Goal: Obtain resource: Download file/media

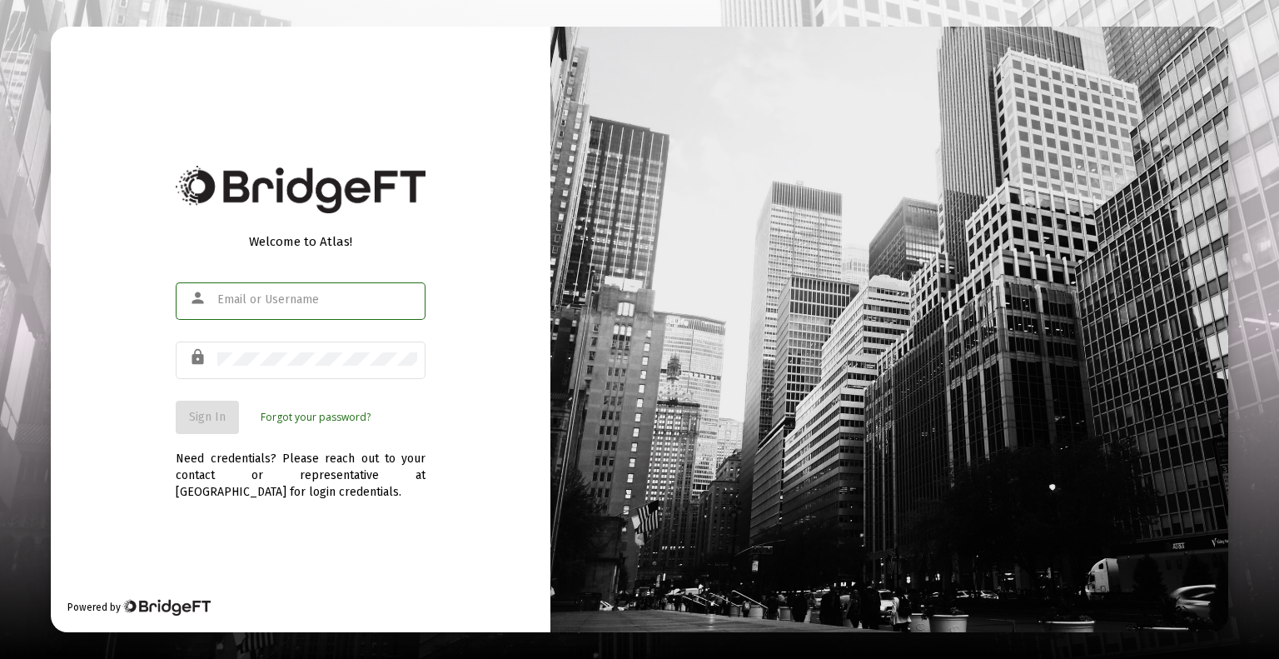
type input "[EMAIL_ADDRESS][DOMAIN_NAME]"
click at [222, 421] on span "Sign In" at bounding box center [207, 417] width 37 height 14
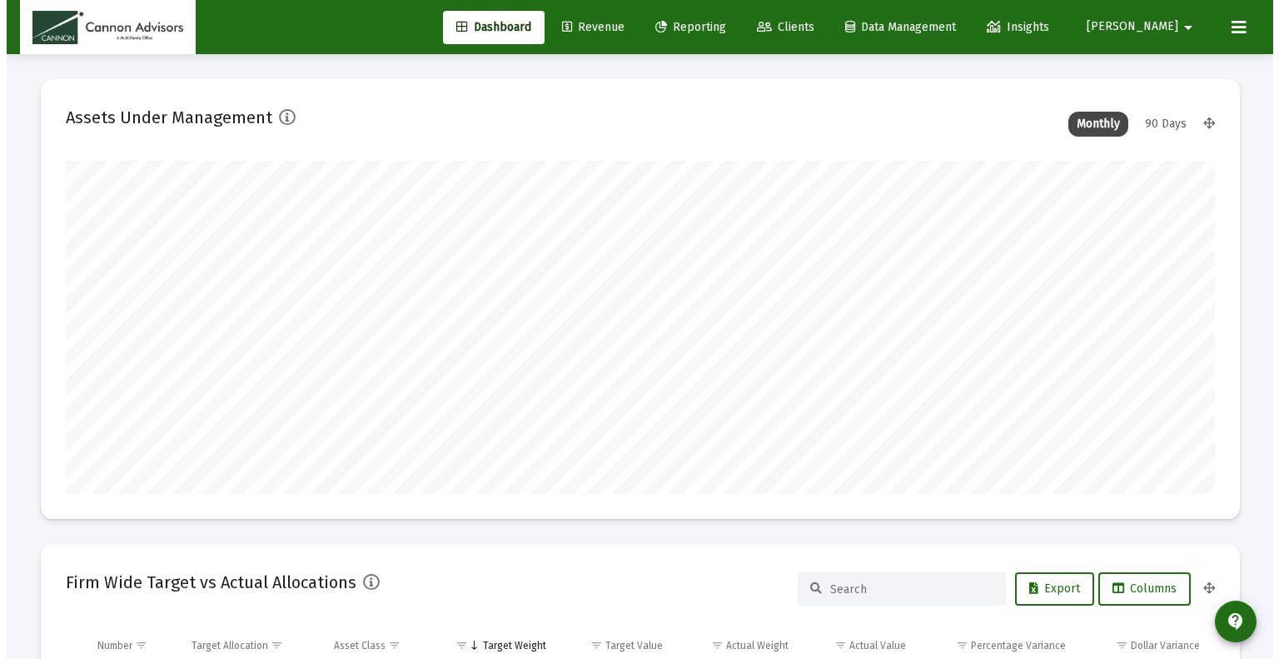
scroll to position [333, 619]
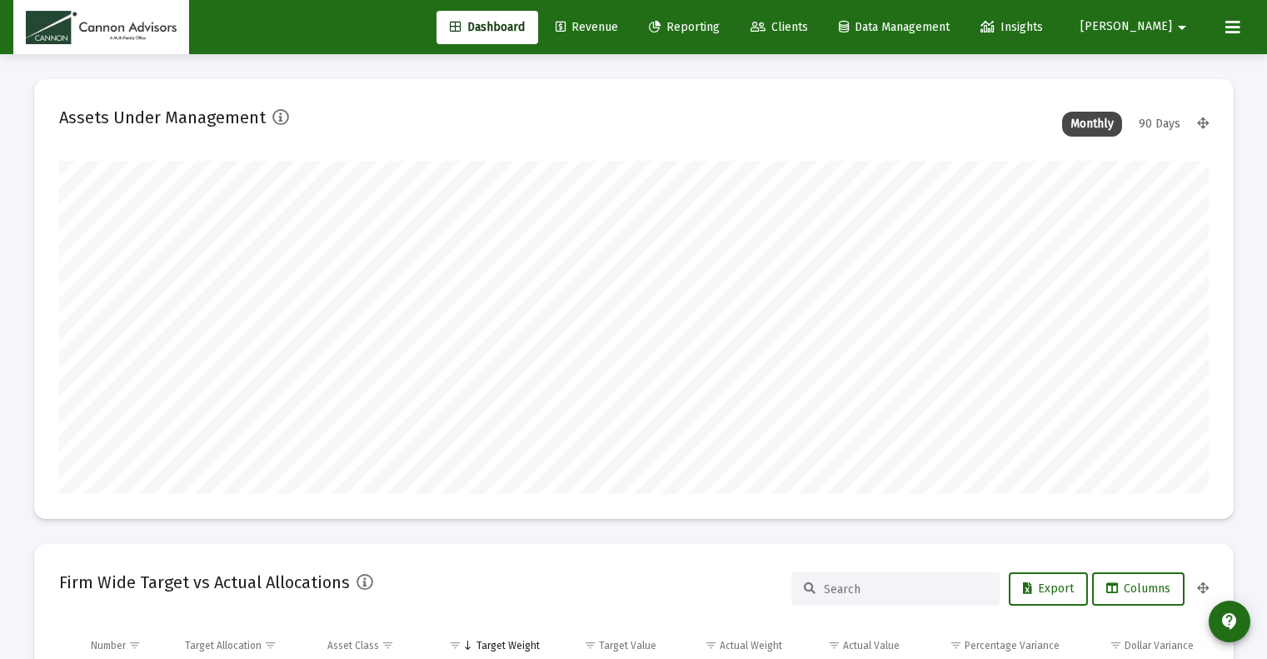
click at [720, 24] on span "Reporting" at bounding box center [684, 27] width 71 height 14
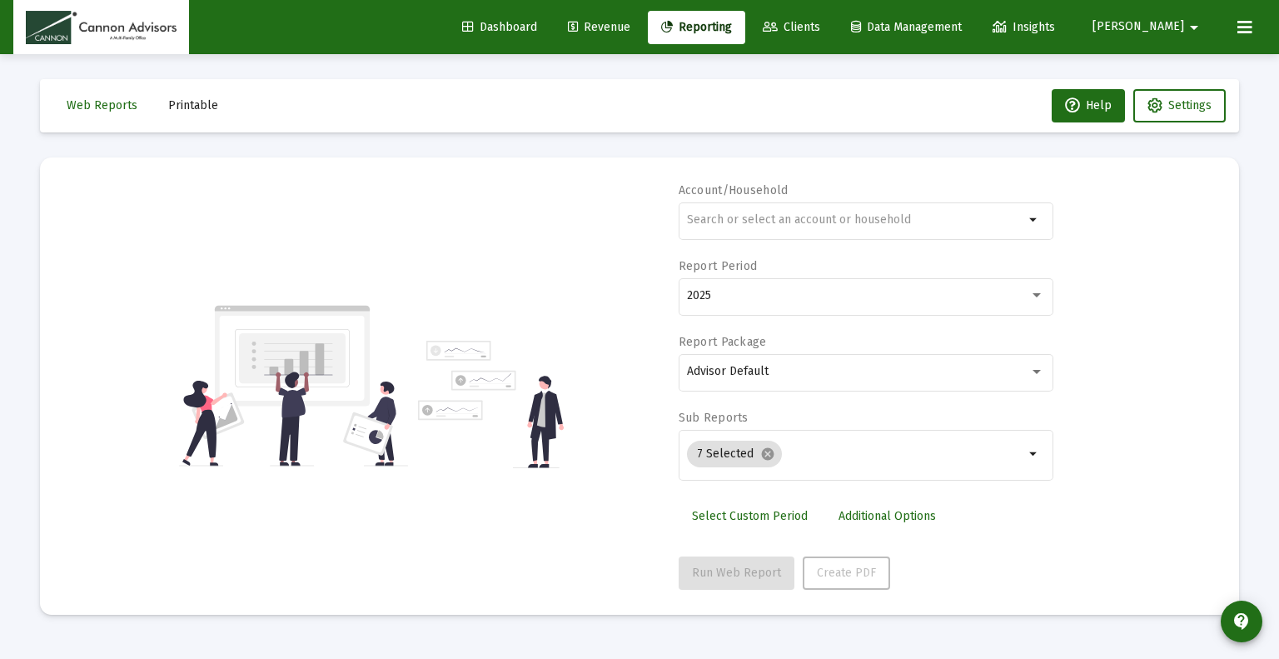
click at [191, 100] on span "Printable" at bounding box center [193, 105] width 50 height 14
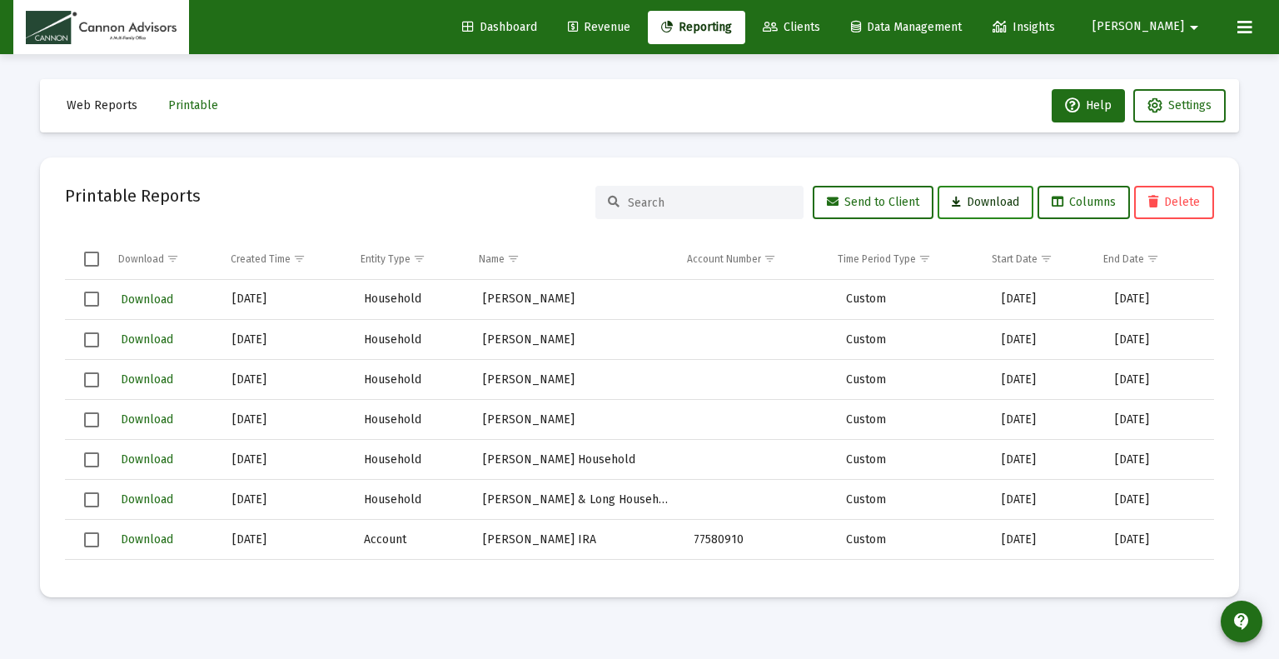
click at [1016, 202] on button "Download" at bounding box center [986, 202] width 96 height 33
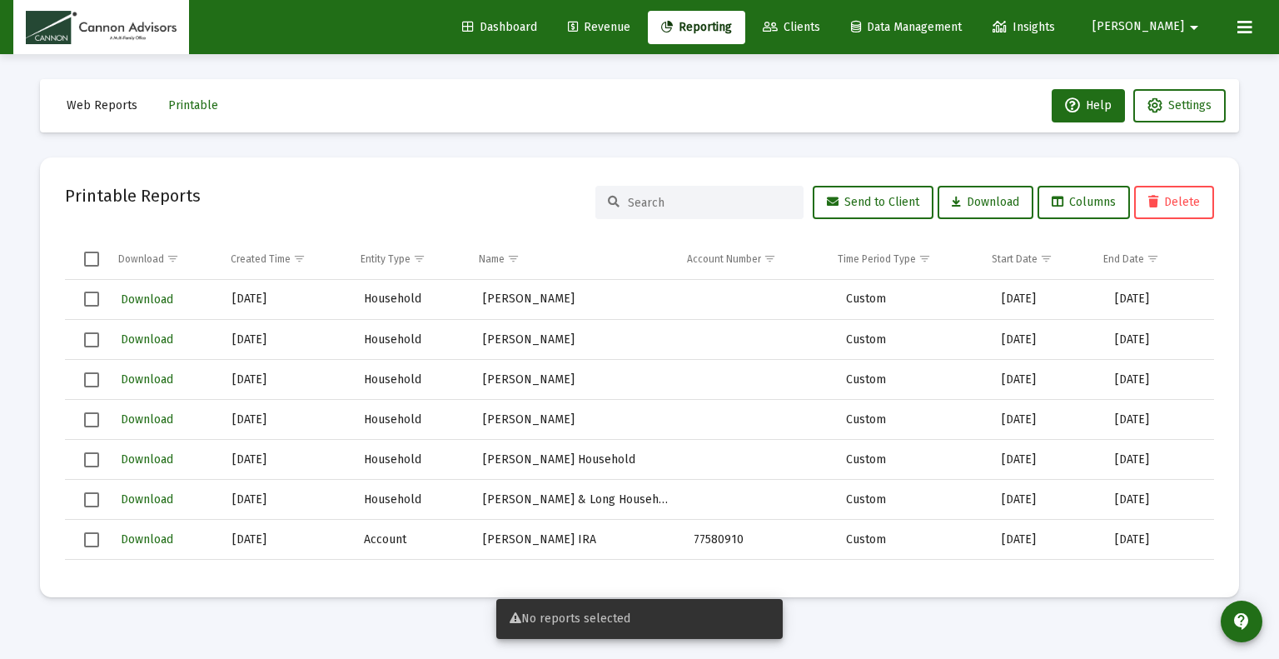
click at [644, 630] on snack-bar-container "No reports selected" at bounding box center [639, 619] width 286 height 40
click at [964, 594] on mat-card "Printable Reports Send to Client Download Columns Delete Download Created Time …" at bounding box center [639, 377] width 1199 height 440
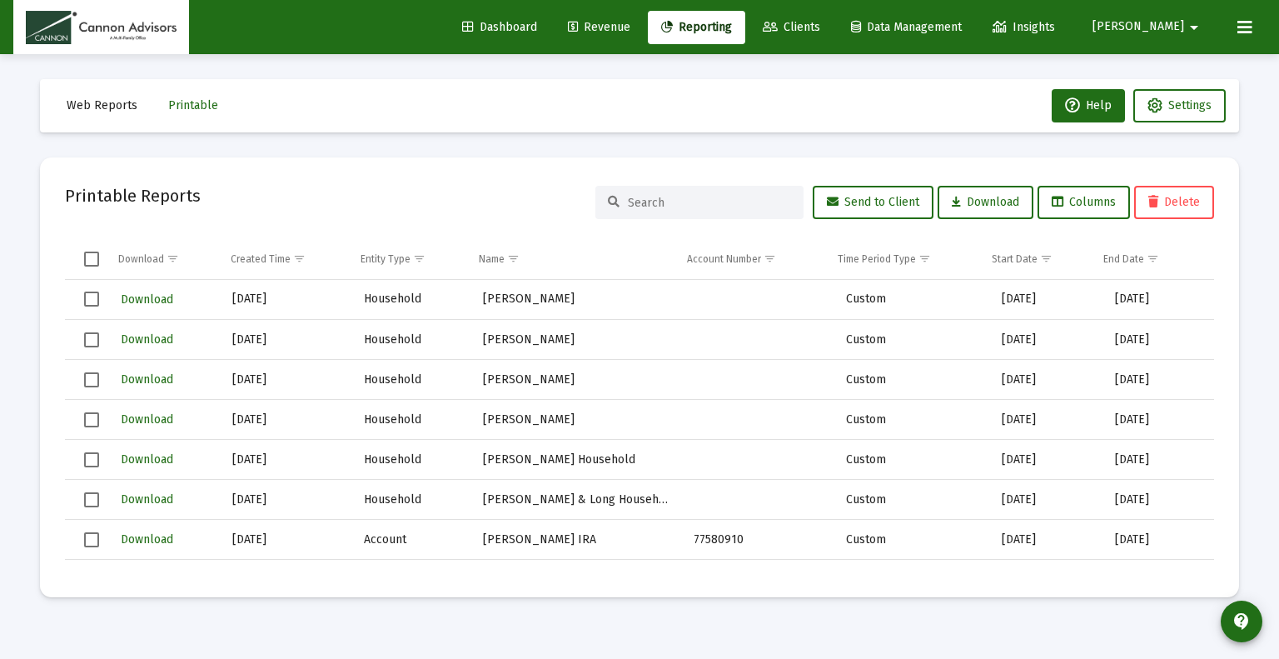
click at [295, 202] on div "Printable Reports Send to Client Download Columns Delete" at bounding box center [639, 202] width 1149 height 40
click at [1096, 207] on span "Columns" at bounding box center [1084, 202] width 64 height 14
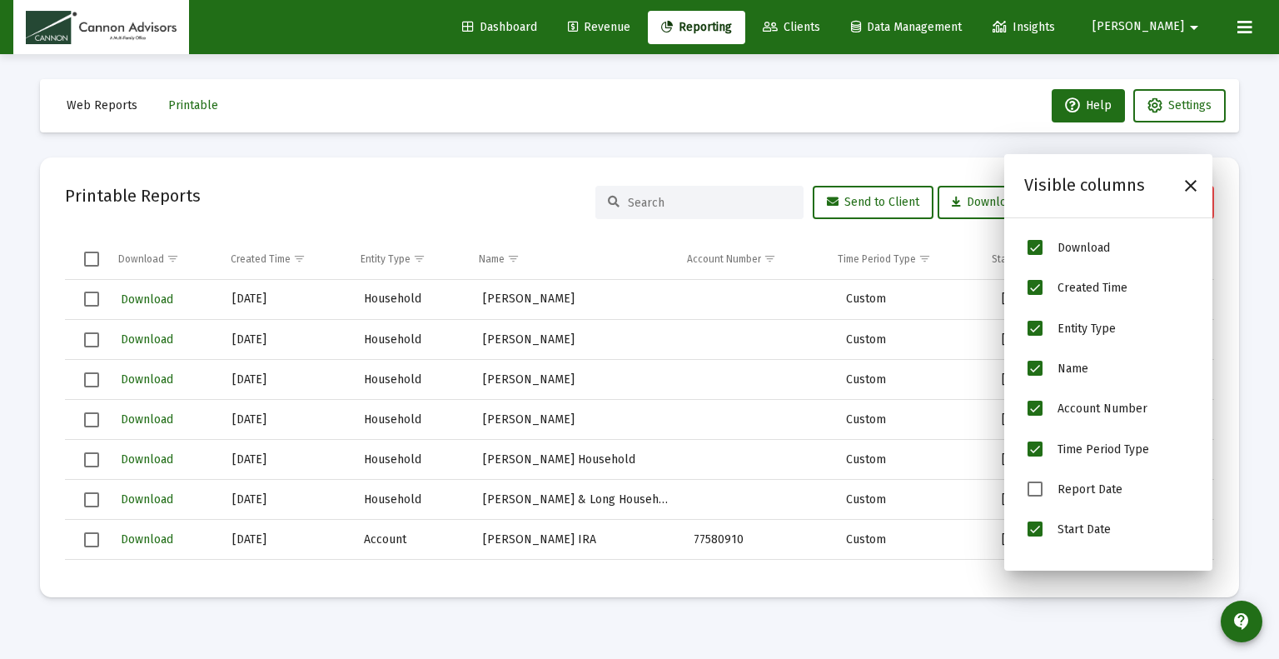
click at [740, 162] on mat-card "Printable Reports Send to Client Download Columns Delete Download Created Time …" at bounding box center [639, 377] width 1199 height 440
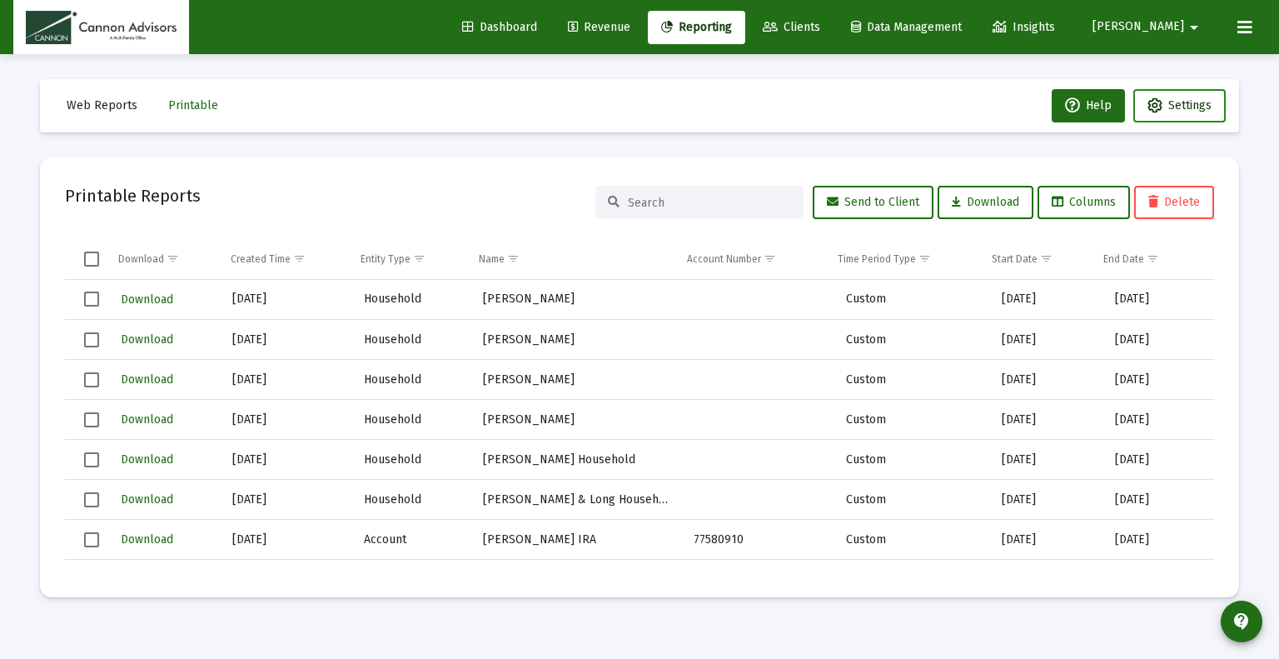
click at [1203, 115] on button "Settings" at bounding box center [1180, 105] width 92 height 33
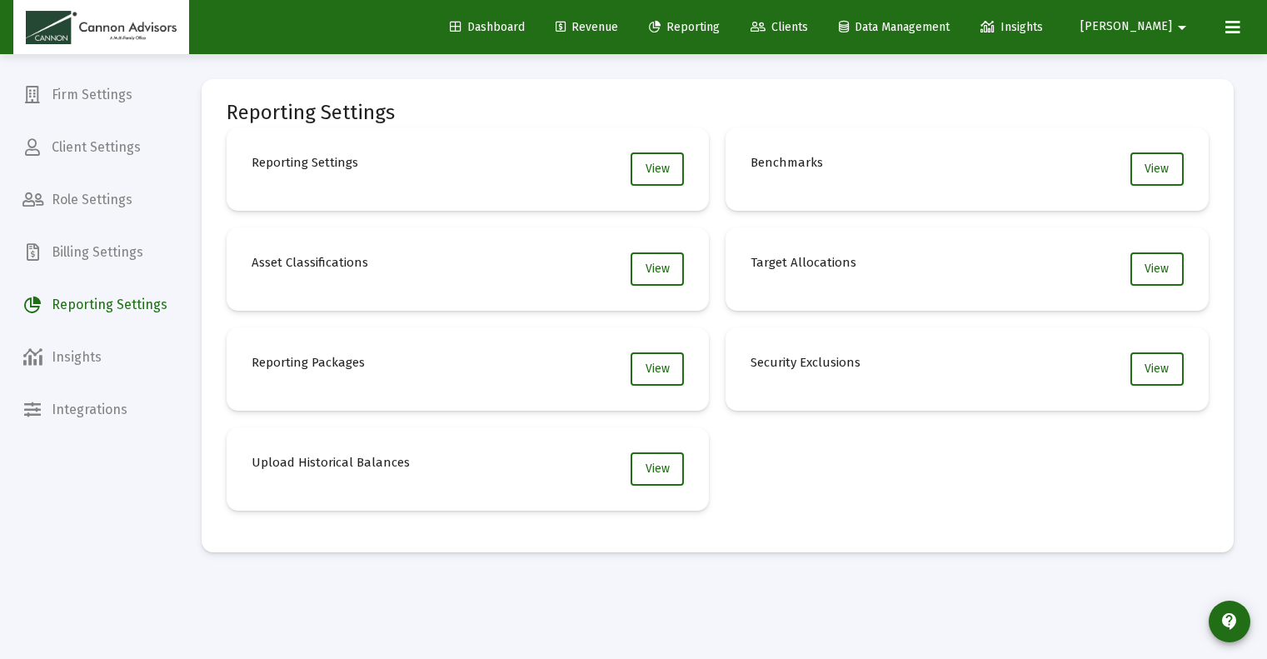
click at [720, 30] on span "Reporting" at bounding box center [684, 27] width 71 height 14
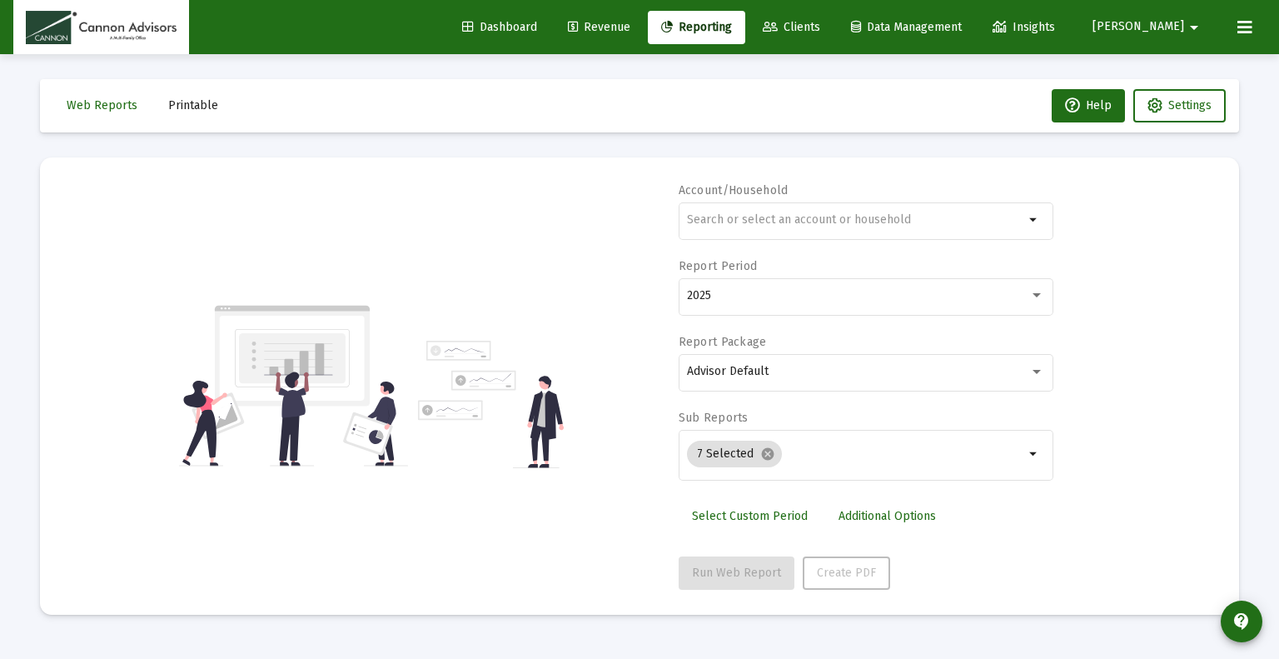
click at [190, 106] on span "Printable" at bounding box center [193, 105] width 50 height 14
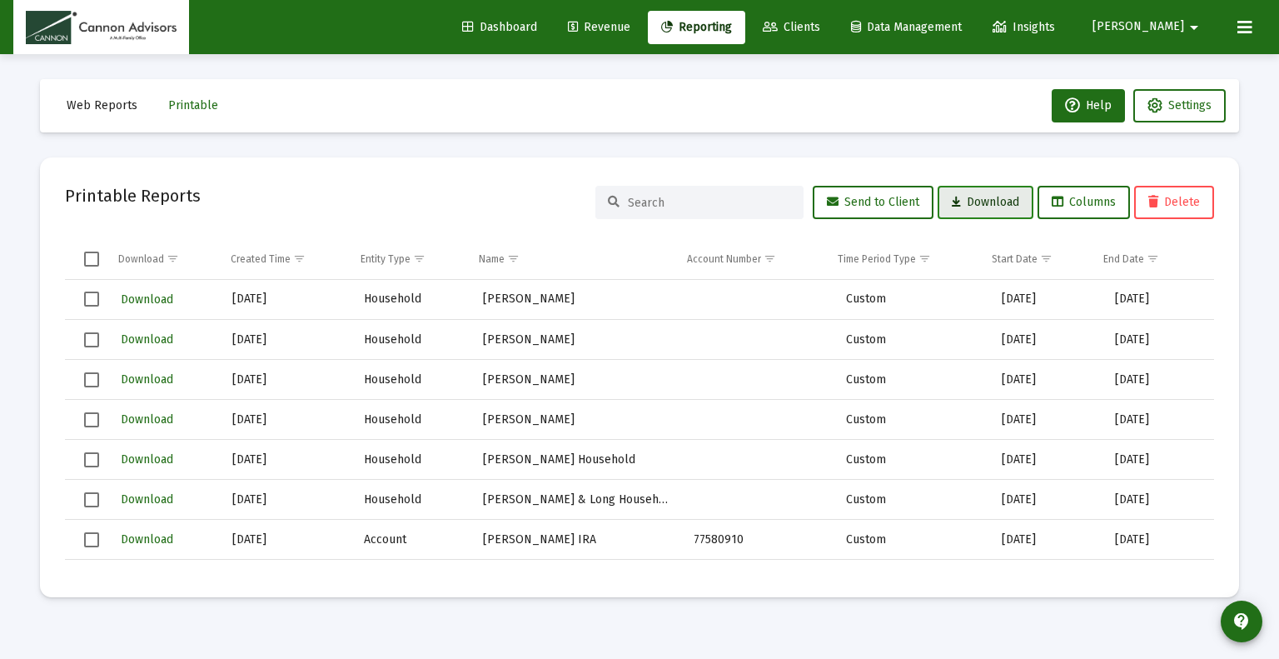
click at [981, 217] on button "Download" at bounding box center [986, 202] width 96 height 33
click at [700, 207] on input at bounding box center [709, 203] width 163 height 14
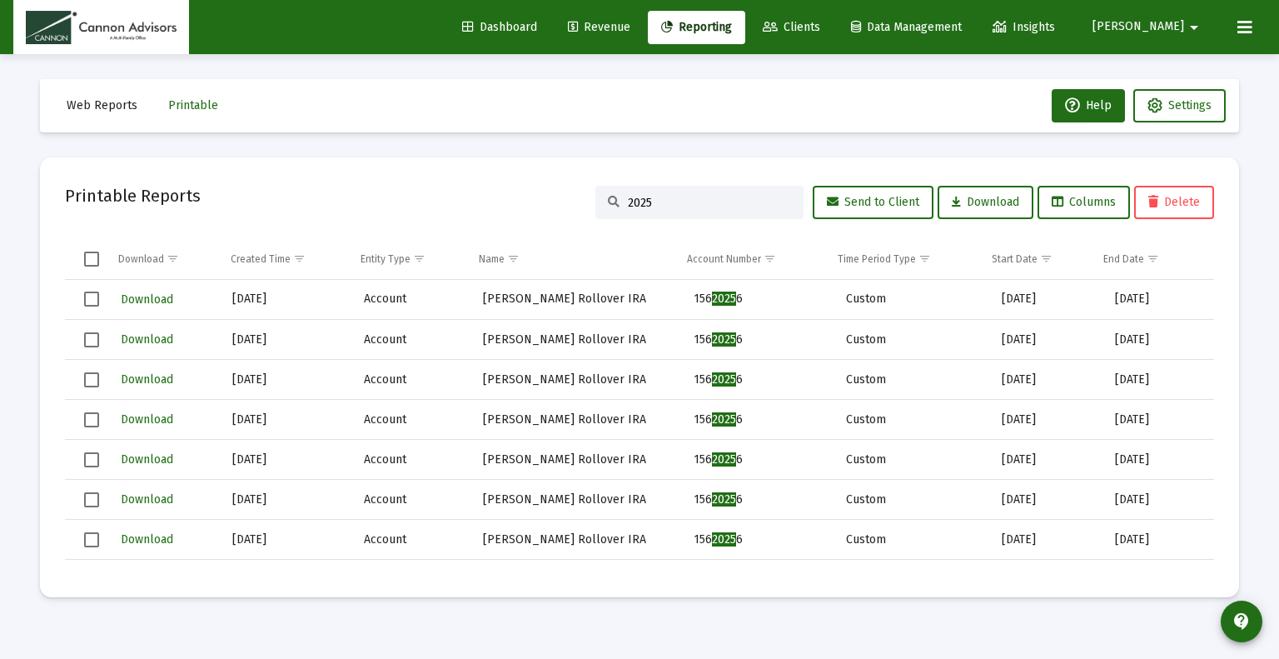
type input "2025"
click at [805, 593] on mat-card "Printable Reports 2025 Send to Client Download Columns Delete Download Created …" at bounding box center [639, 377] width 1199 height 440
click at [1132, 257] on div "End Date" at bounding box center [1124, 258] width 41 height 13
click at [1027, 262] on div "Start Date" at bounding box center [1015, 258] width 46 height 13
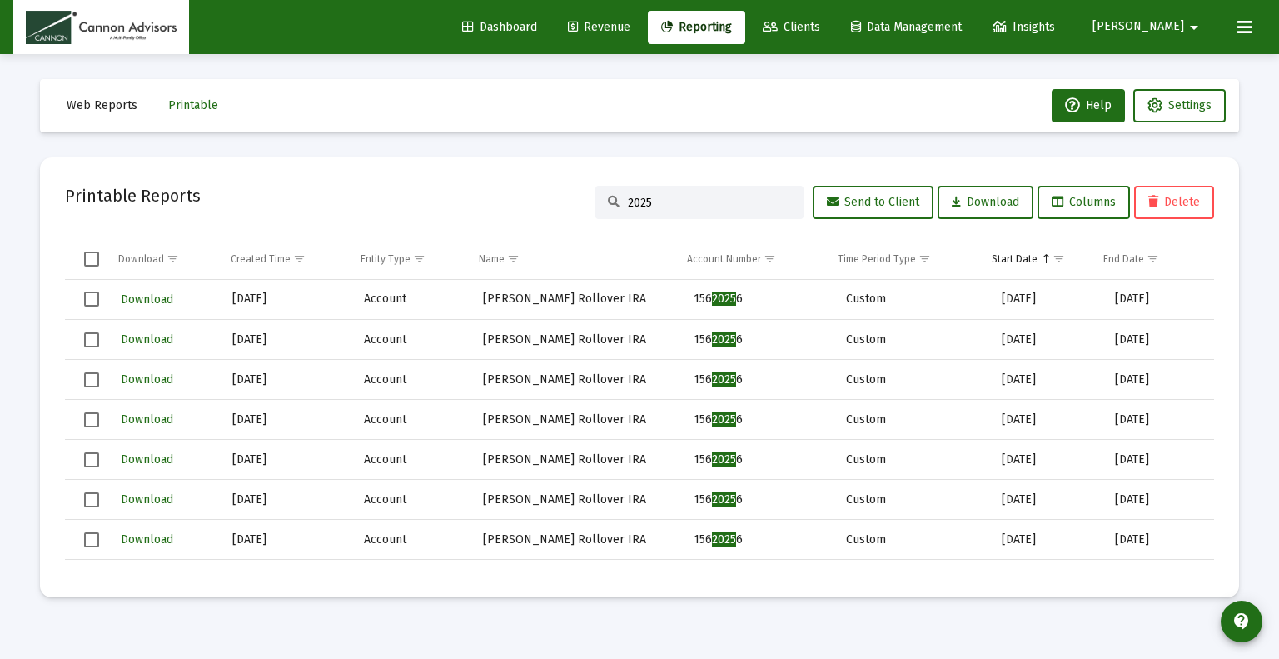
click at [1027, 262] on div "Start Date" at bounding box center [1015, 258] width 46 height 13
drag, startPoint x: 661, startPoint y: 202, endPoint x: 555, endPoint y: 205, distance: 106.6
click at [555, 205] on div "Printable Reports 2025 Send to Client Download Columns Delete" at bounding box center [639, 202] width 1149 height 40
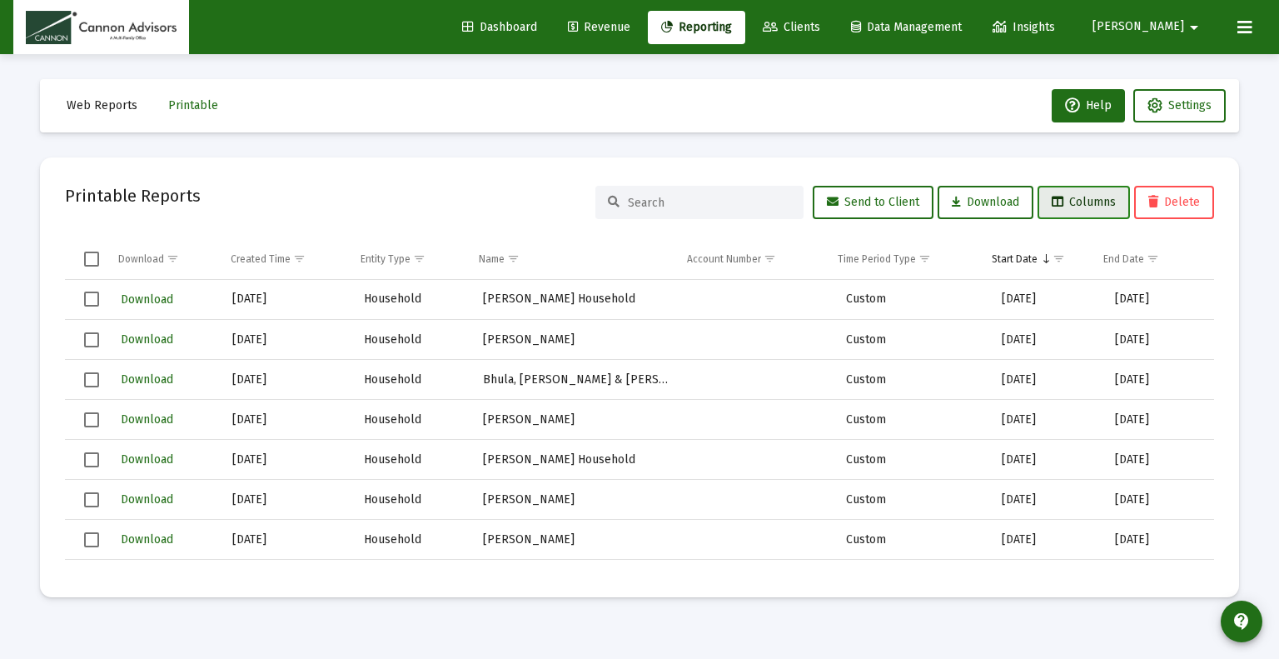
click at [1094, 211] on button "Columns" at bounding box center [1084, 202] width 92 height 33
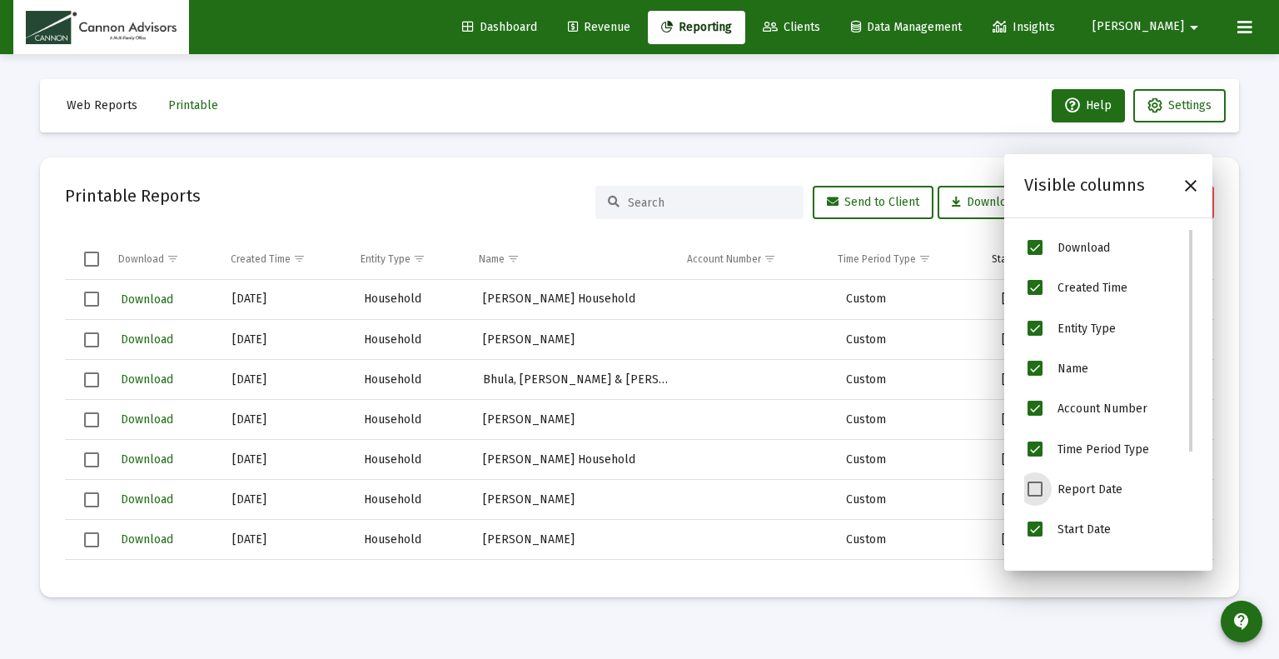
click at [1038, 491] on span "Report Date" at bounding box center [1035, 488] width 15 height 15
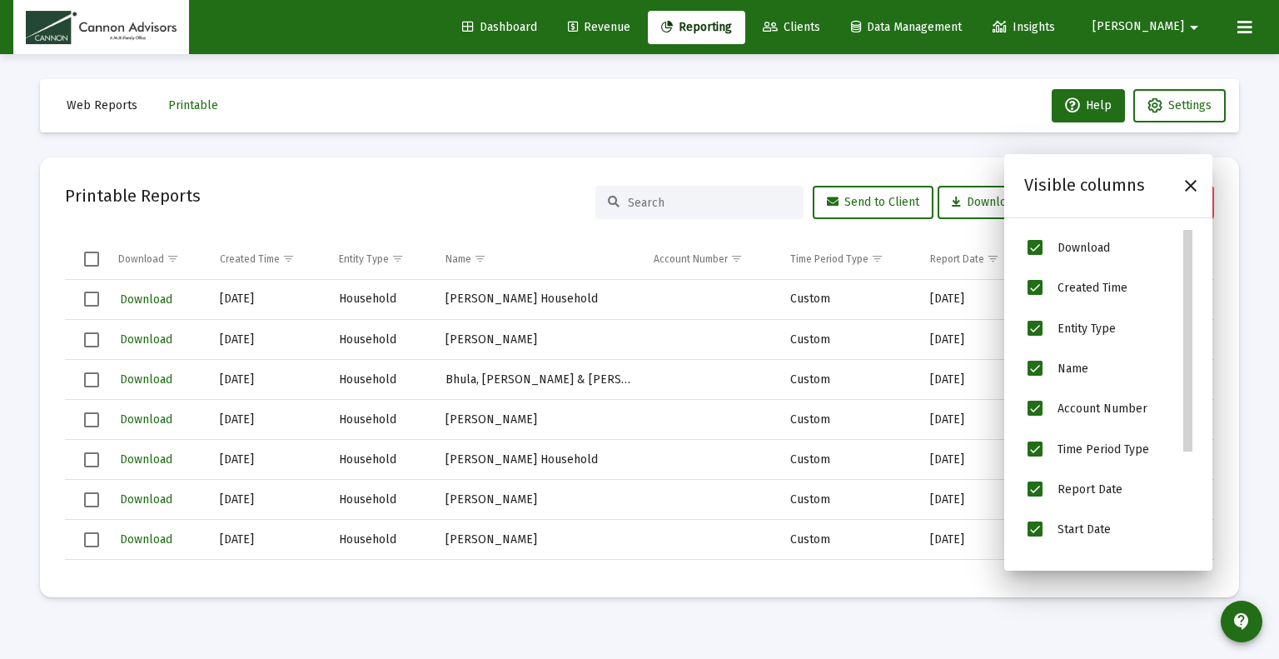
drag, startPoint x: 1192, startPoint y: 267, endPoint x: 1198, endPoint y: 209, distance: 57.8
click at [1198, 218] on body "Dashboard Revenue Reporting Clients Data Management Insights [PERSON_NAME] arro…" at bounding box center [639, 329] width 1279 height 659
click at [1198, 192] on icon "Close" at bounding box center [1191, 186] width 20 height 20
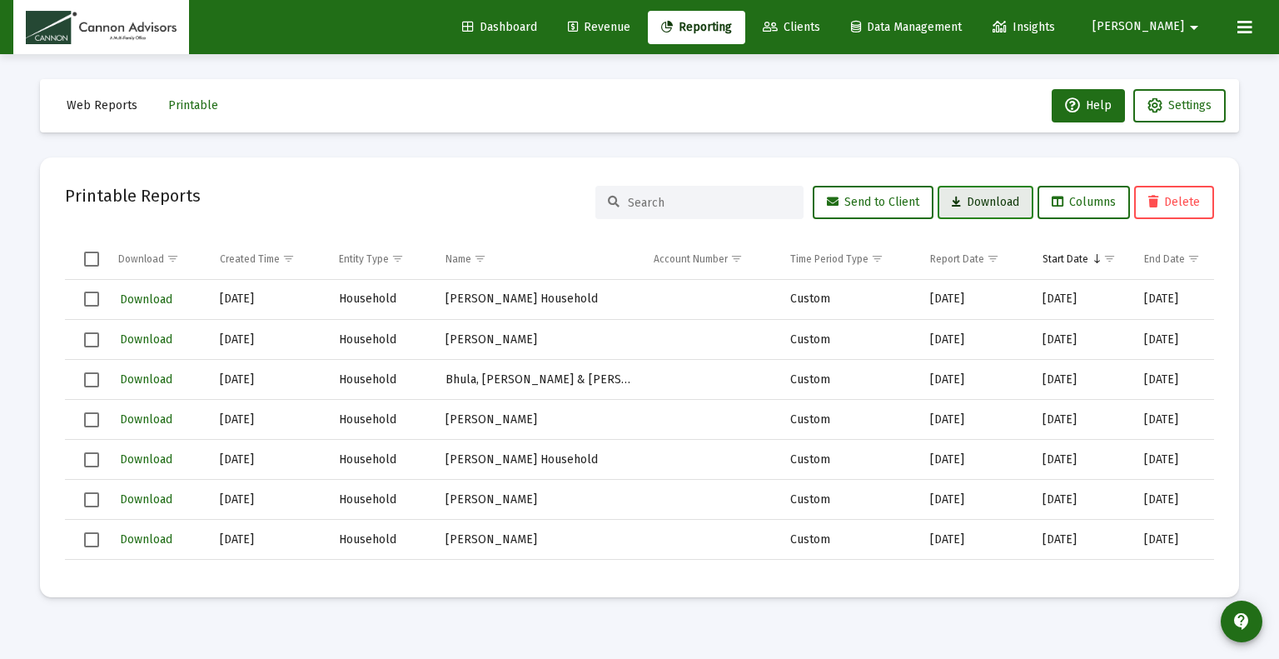
click at [999, 210] on button "Download" at bounding box center [986, 202] width 96 height 33
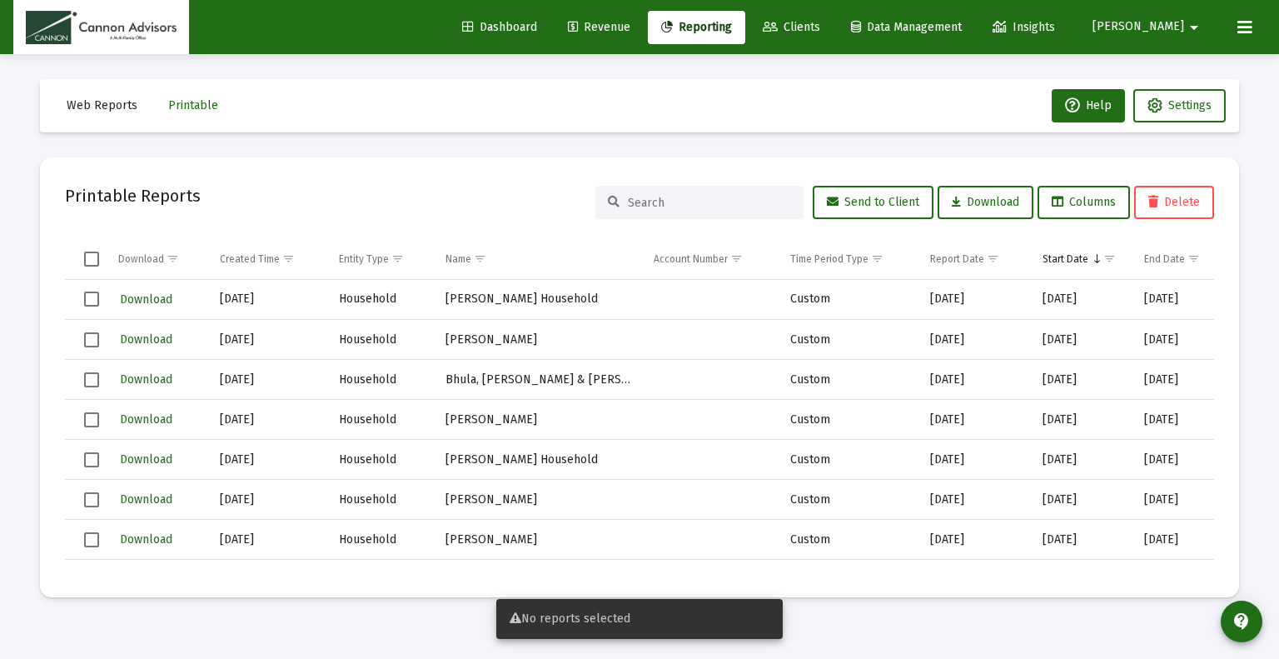
click at [326, 203] on div "Printable Reports Send to Client Download Columns Delete" at bounding box center [639, 202] width 1149 height 40
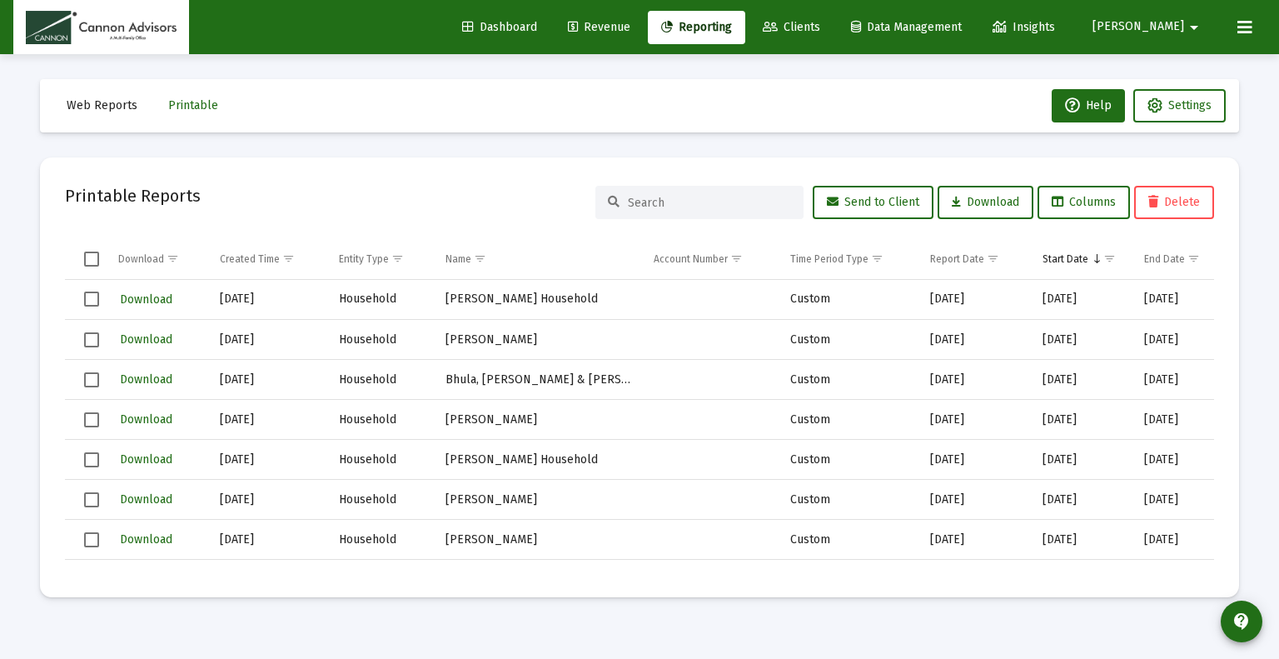
click at [722, 214] on div at bounding box center [699, 202] width 208 height 33
click at [1092, 216] on button "Columns" at bounding box center [1084, 202] width 92 height 33
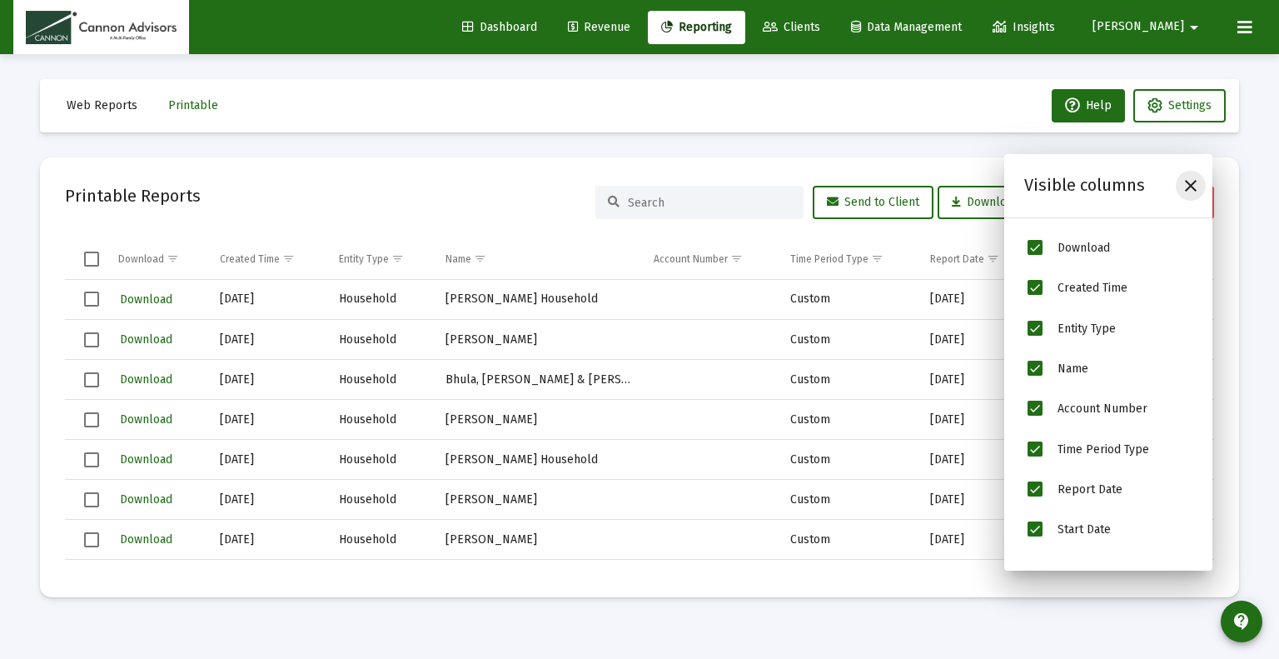
click at [1184, 187] on icon "Close" at bounding box center [1191, 186] width 20 height 20
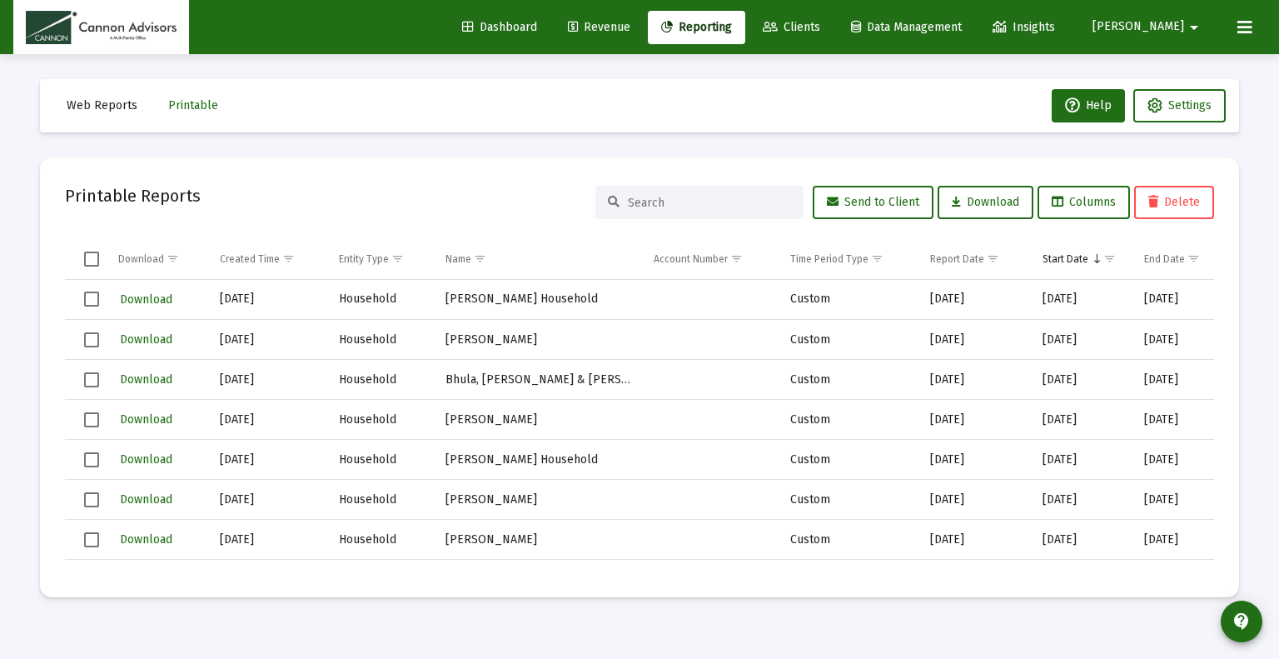
click at [86, 257] on span "Select all" at bounding box center [91, 259] width 15 height 15
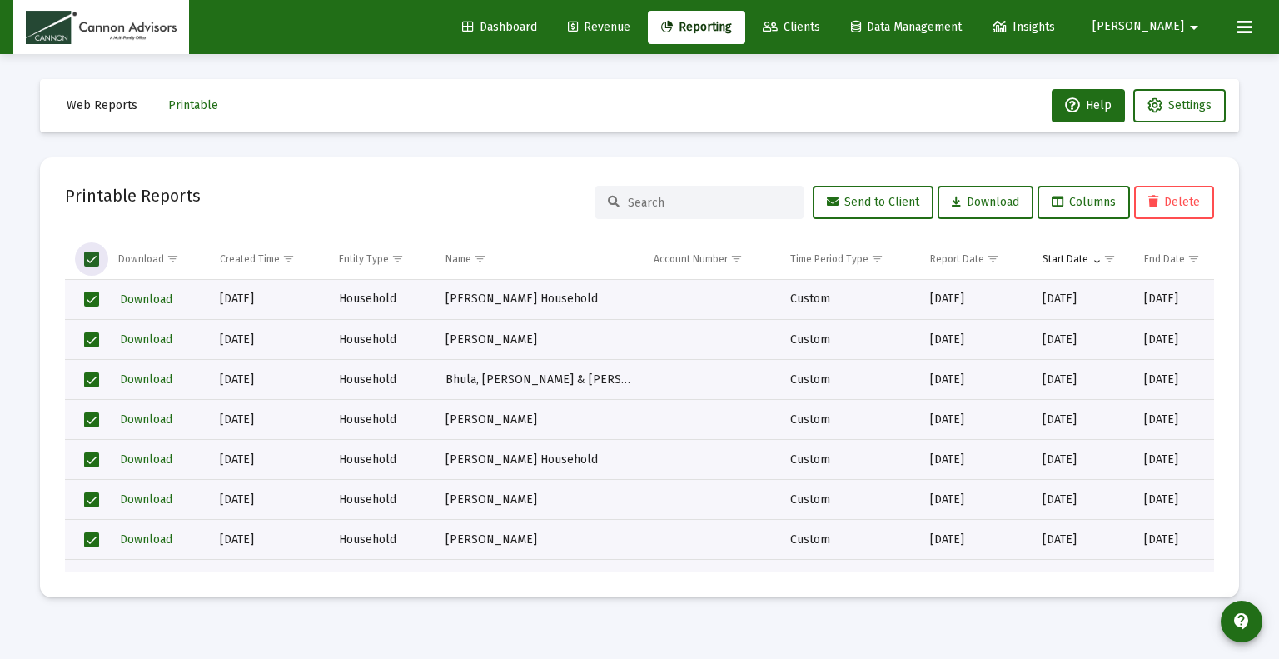
click at [94, 264] on span "Select all" at bounding box center [91, 259] width 15 height 15
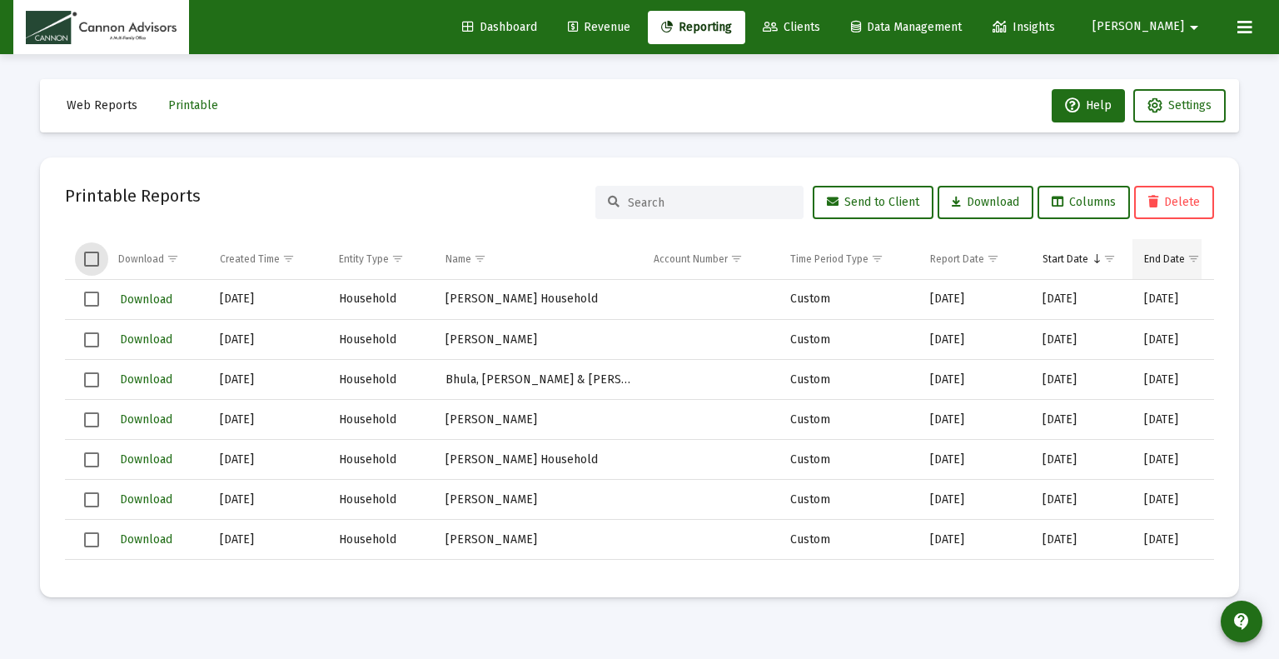
click at [1189, 262] on span "Show filter options for column 'End Date'" at bounding box center [1194, 258] width 12 height 12
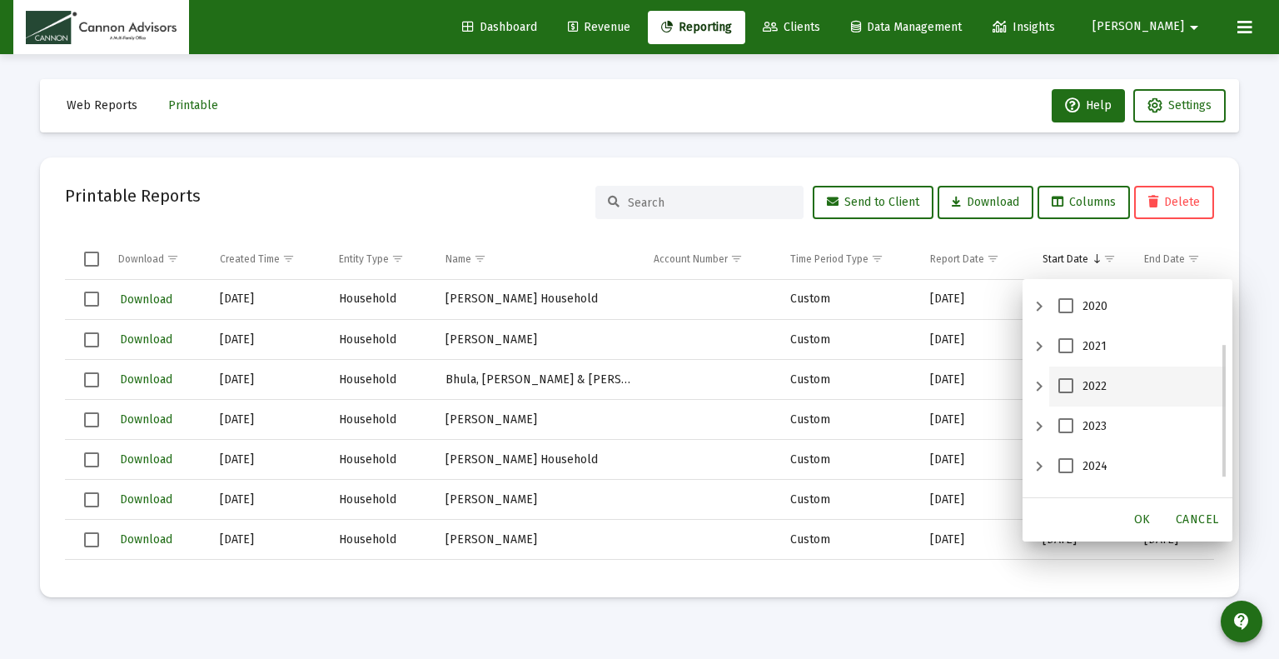
scroll to position [112, 0]
click at [1069, 477] on span "2025" at bounding box center [1066, 476] width 15 height 15
click at [1147, 522] on span "OK" at bounding box center [1142, 519] width 17 height 14
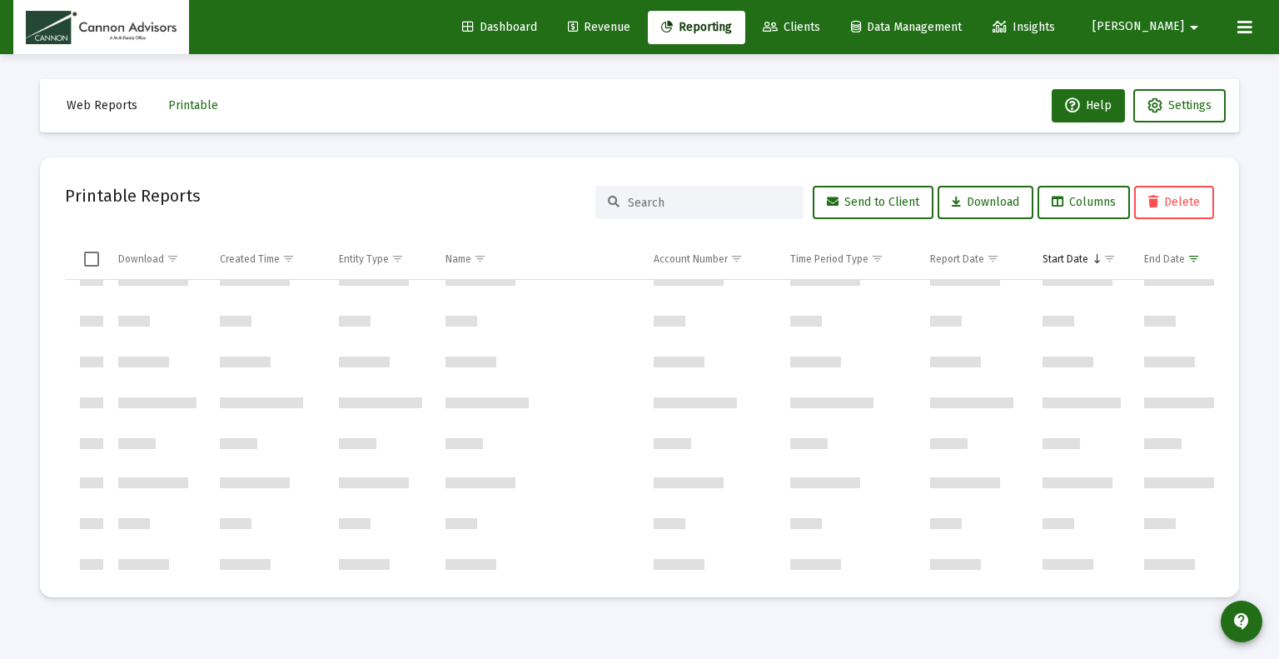
scroll to position [0, 0]
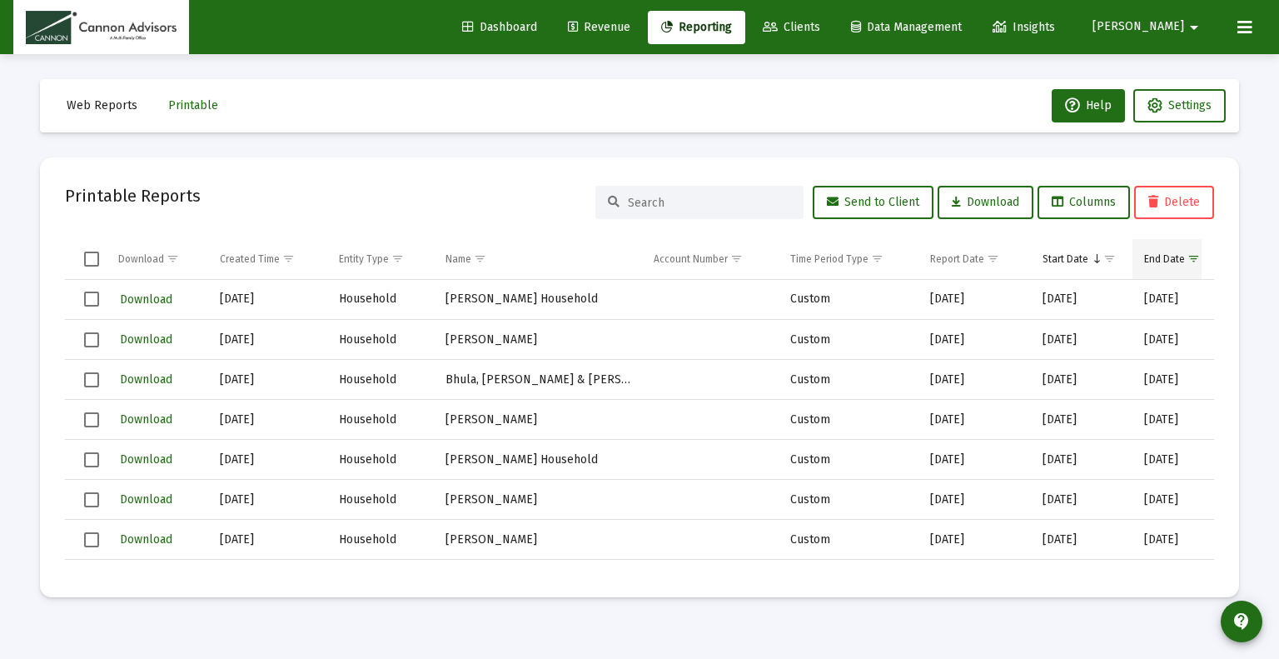
click at [1189, 252] on span "Show filter options for column 'End Date'" at bounding box center [1194, 258] width 12 height 12
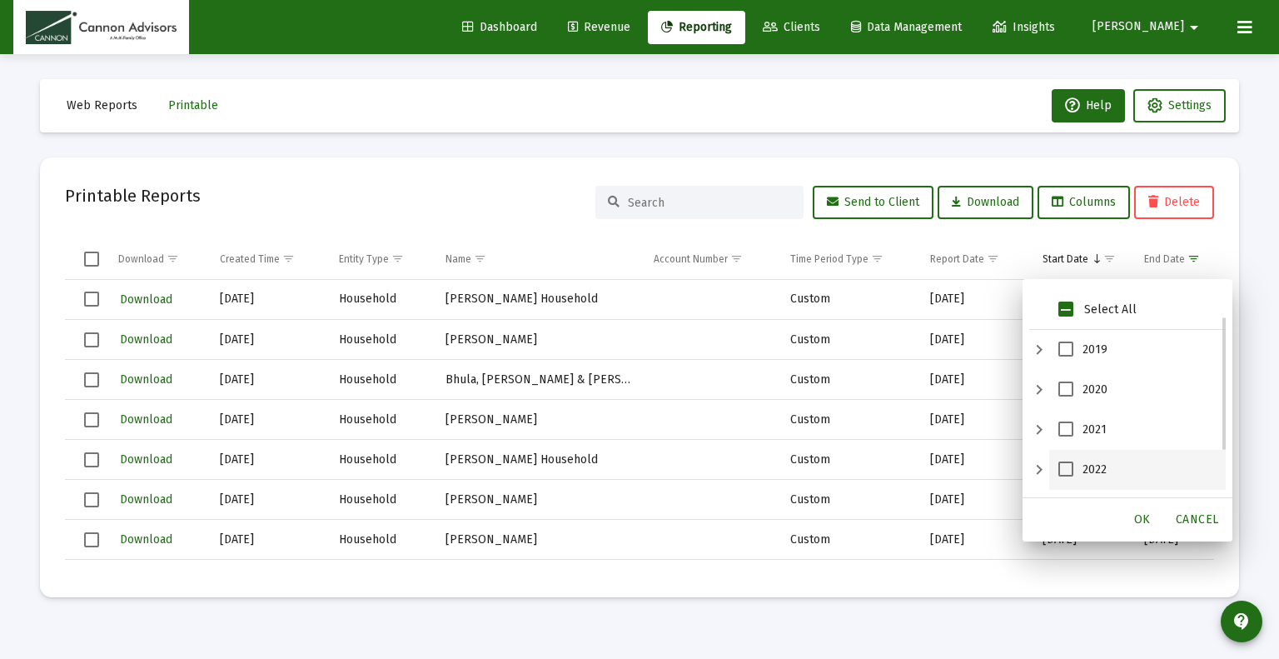
scroll to position [112, 0]
click at [1069, 474] on span "2025" at bounding box center [1066, 476] width 15 height 15
click at [1068, 350] on span "2019" at bounding box center [1066, 348] width 15 height 15
click at [1141, 523] on span "OK" at bounding box center [1142, 519] width 17 height 14
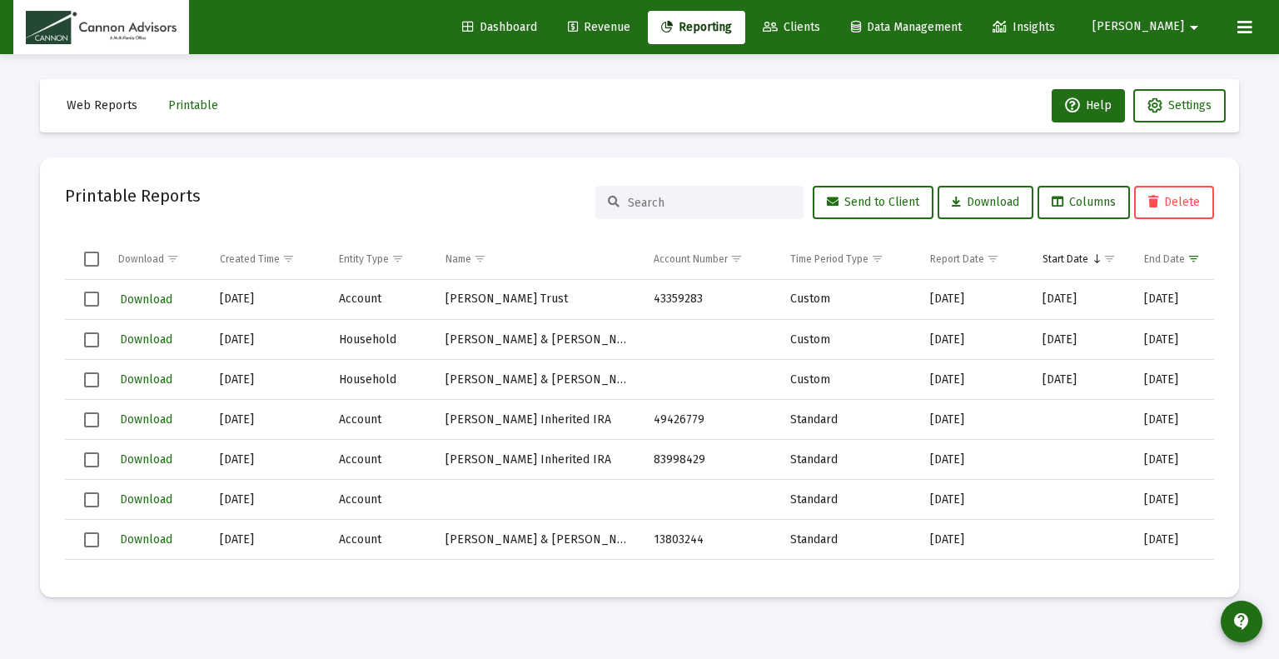
click at [98, 261] on span "Select all" at bounding box center [91, 259] width 15 height 15
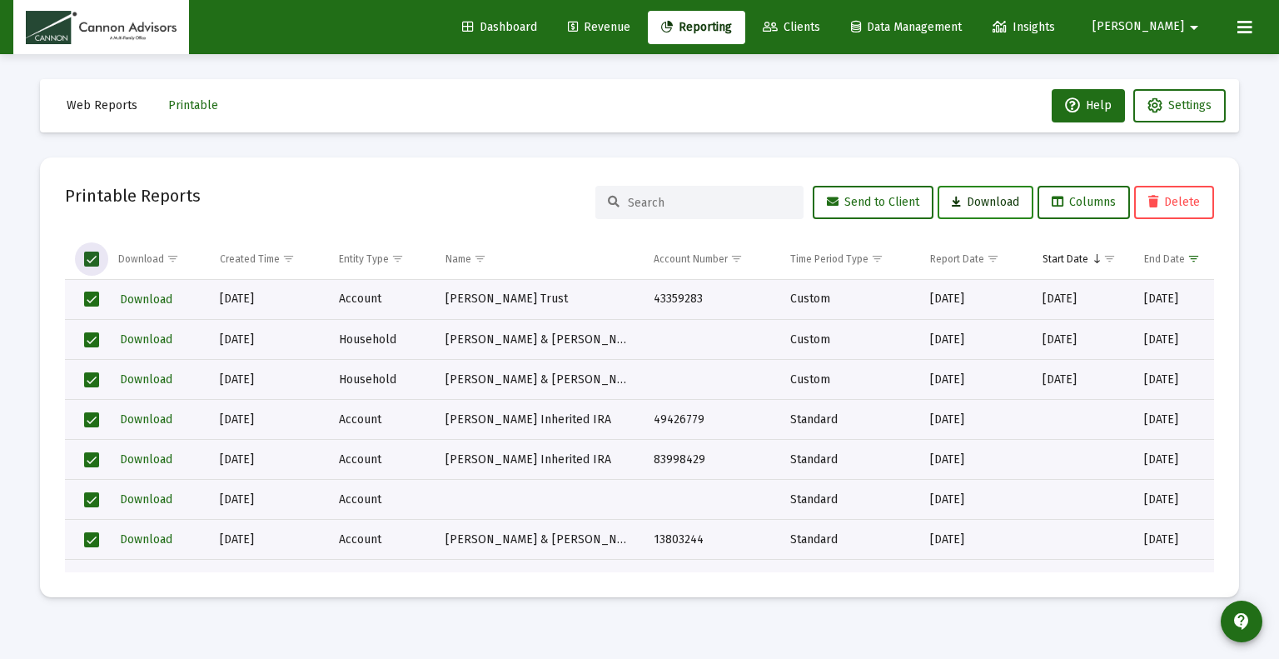
click at [963, 201] on span "Download" at bounding box center [985, 202] width 67 height 14
click at [1239, 32] on icon at bounding box center [1245, 27] width 15 height 20
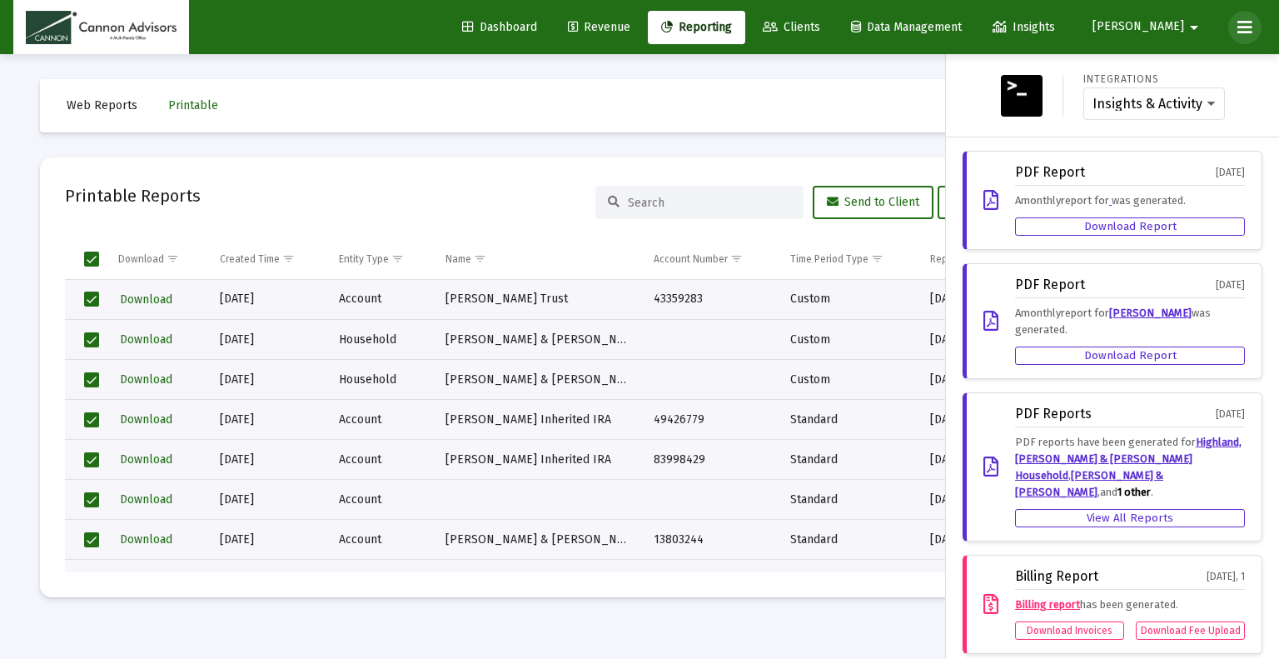
click at [1239, 32] on icon at bounding box center [1245, 27] width 15 height 20
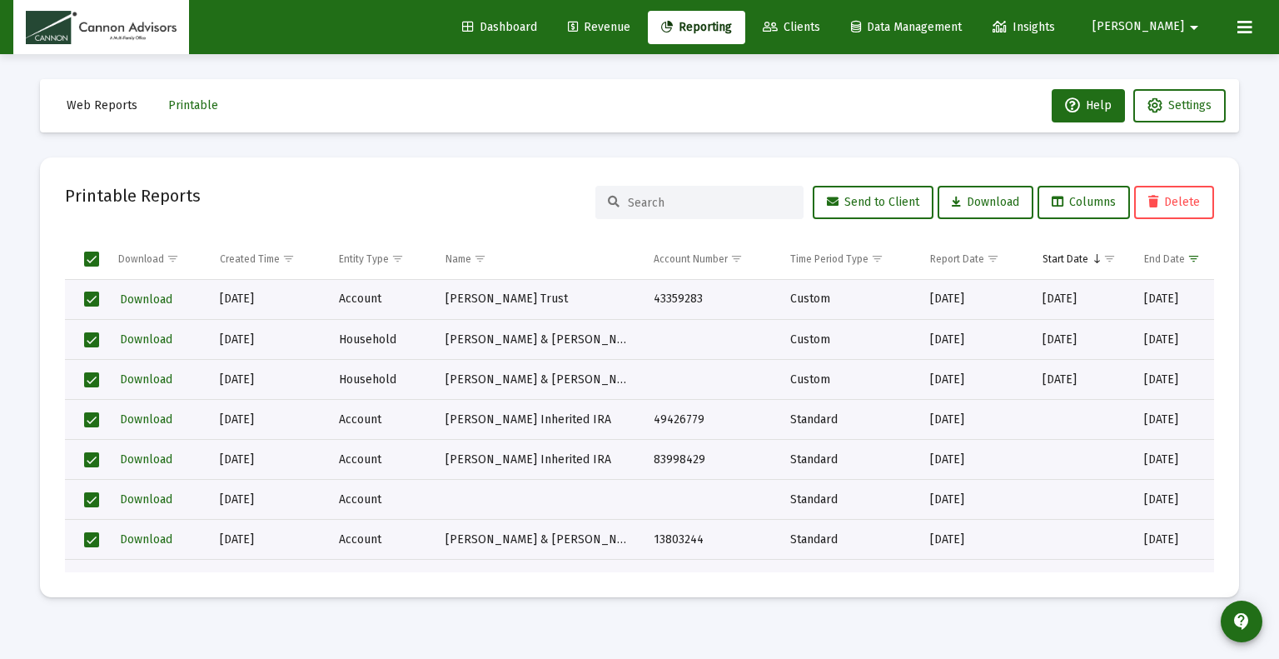
click at [1239, 32] on icon at bounding box center [1245, 27] width 15 height 20
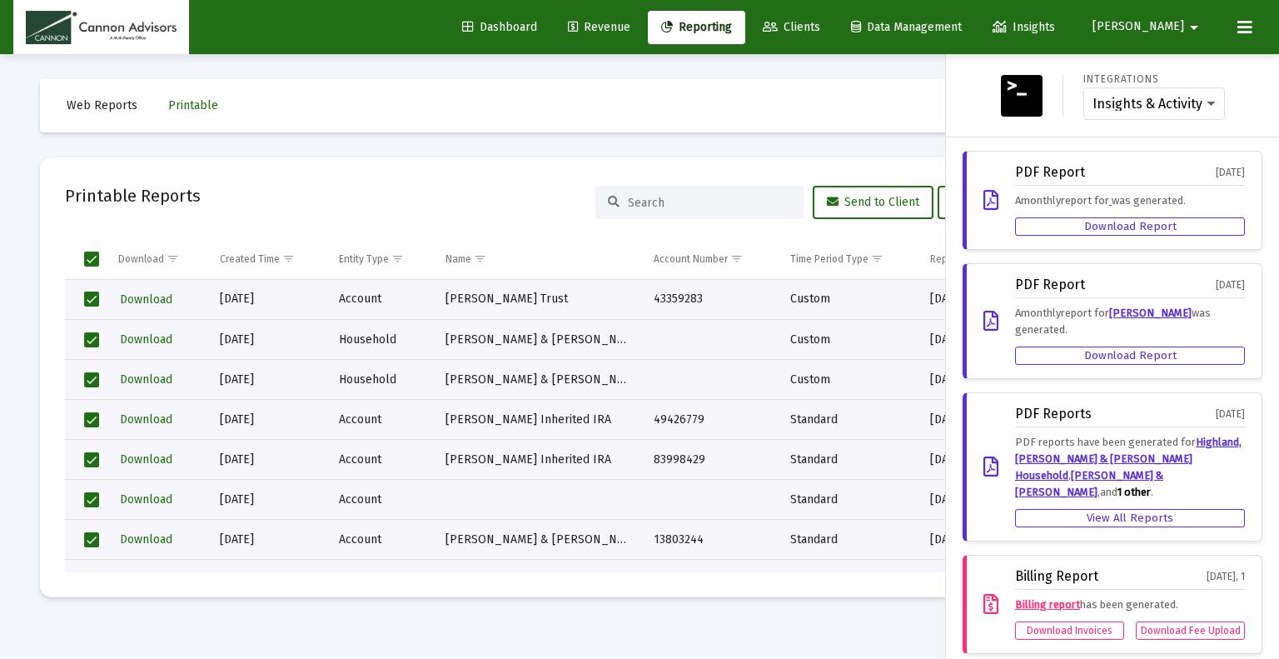
click at [816, 142] on div at bounding box center [639, 329] width 1279 height 659
